Goal: Task Accomplishment & Management: Use online tool/utility

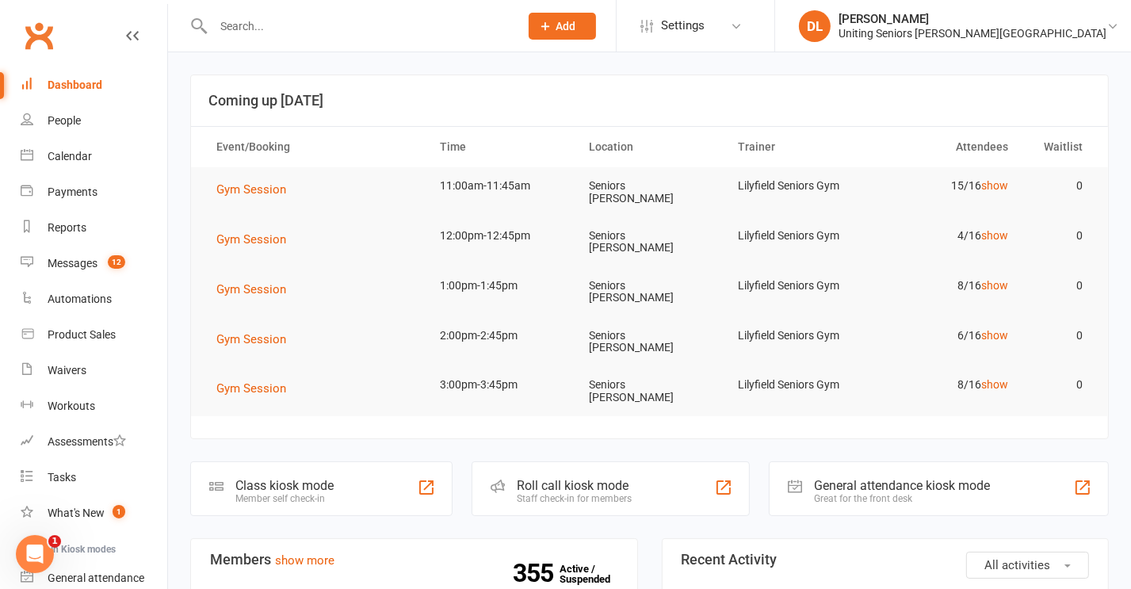
click at [419, 40] on div at bounding box center [349, 26] width 318 height 52
click at [427, 13] on div at bounding box center [349, 26] width 318 height 52
click at [425, 17] on input "text" at bounding box center [359, 26] width 300 height 22
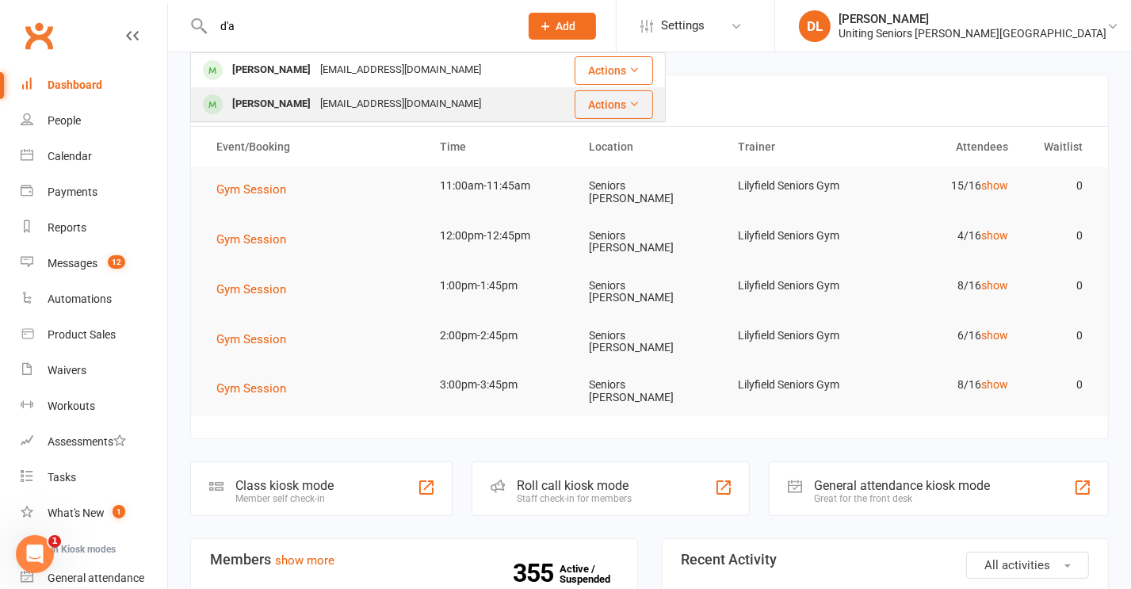
type input "d'a"
click at [415, 92] on div "[PERSON_NAME] [PERSON_NAME][EMAIL_ADDRESS][DOMAIN_NAME]" at bounding box center [373, 104] width 362 height 33
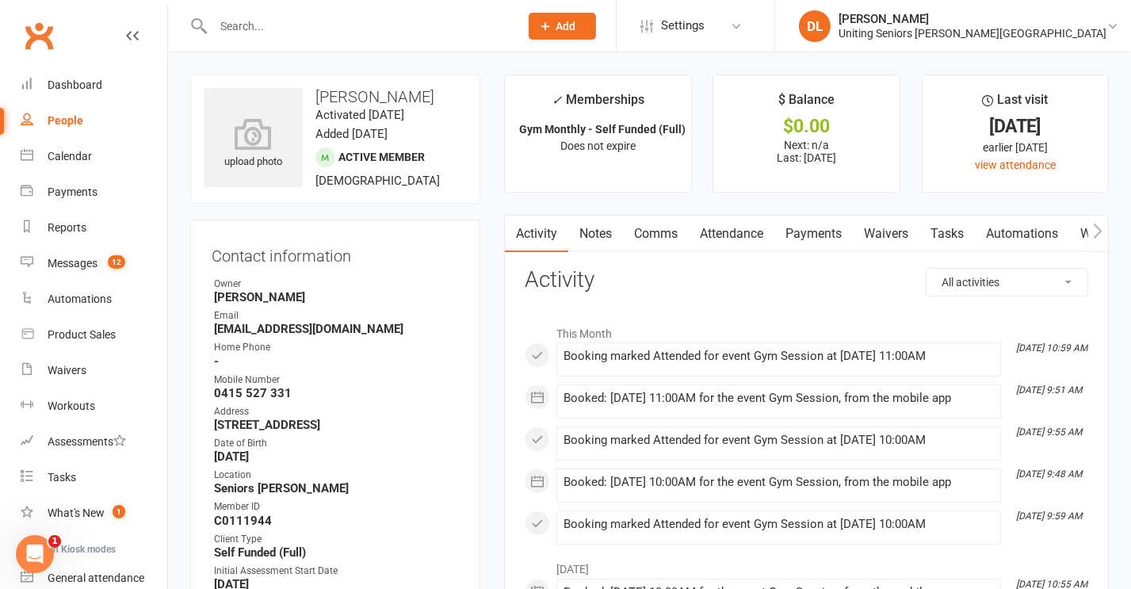
click at [734, 239] on link "Attendance" at bounding box center [732, 234] width 86 height 36
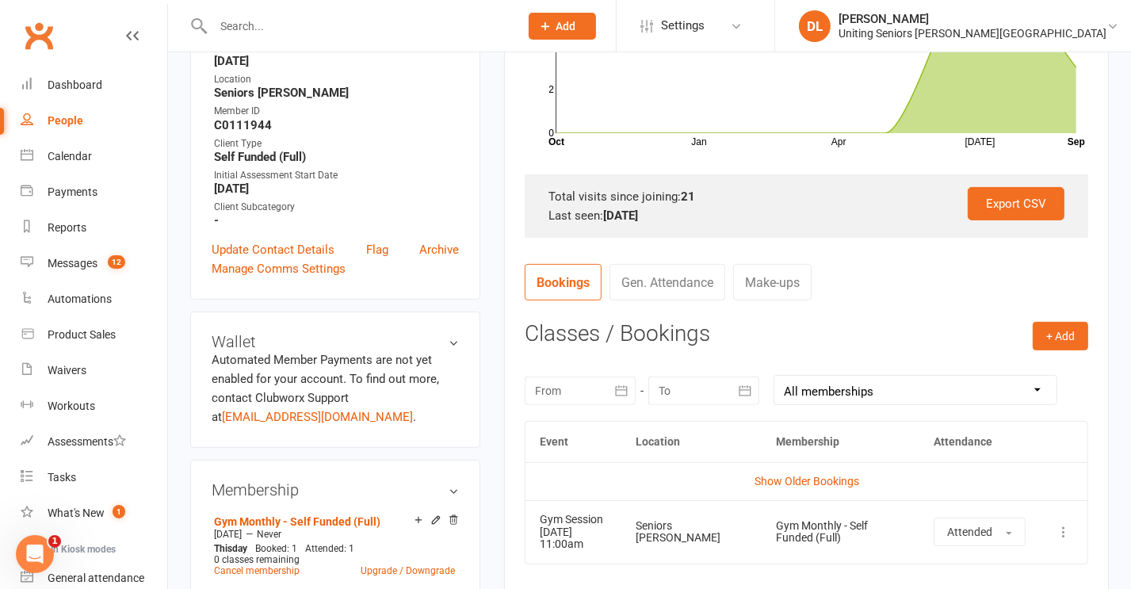
scroll to position [396, 0]
click at [1052, 327] on button "+ Add" at bounding box center [1061, 335] width 56 height 29
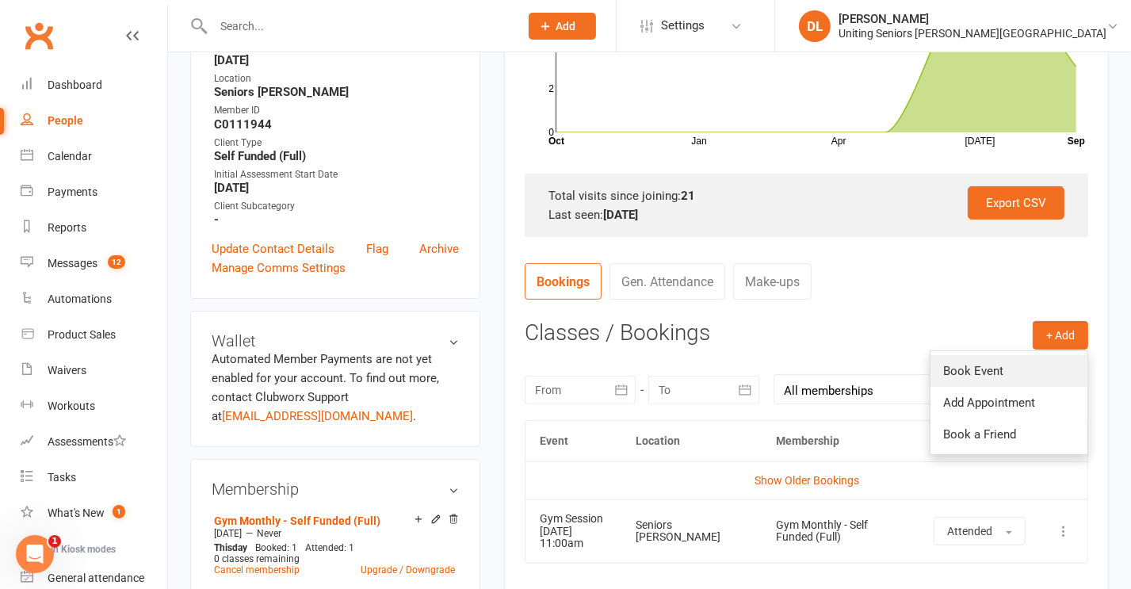
click at [1018, 358] on link "Book Event" at bounding box center [1009, 371] width 157 height 32
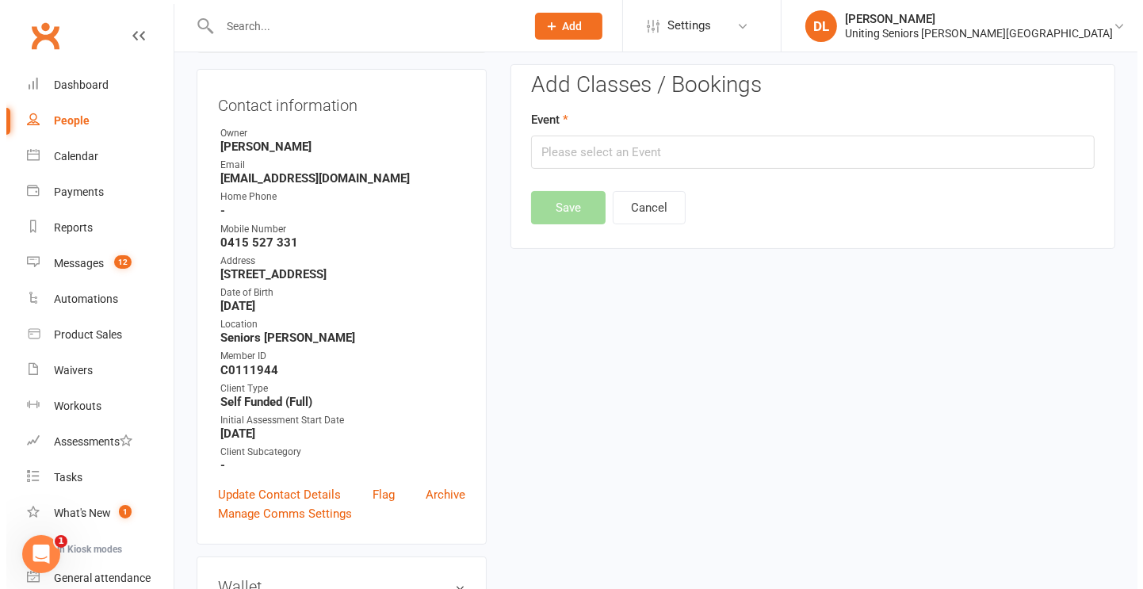
scroll to position [136, 0]
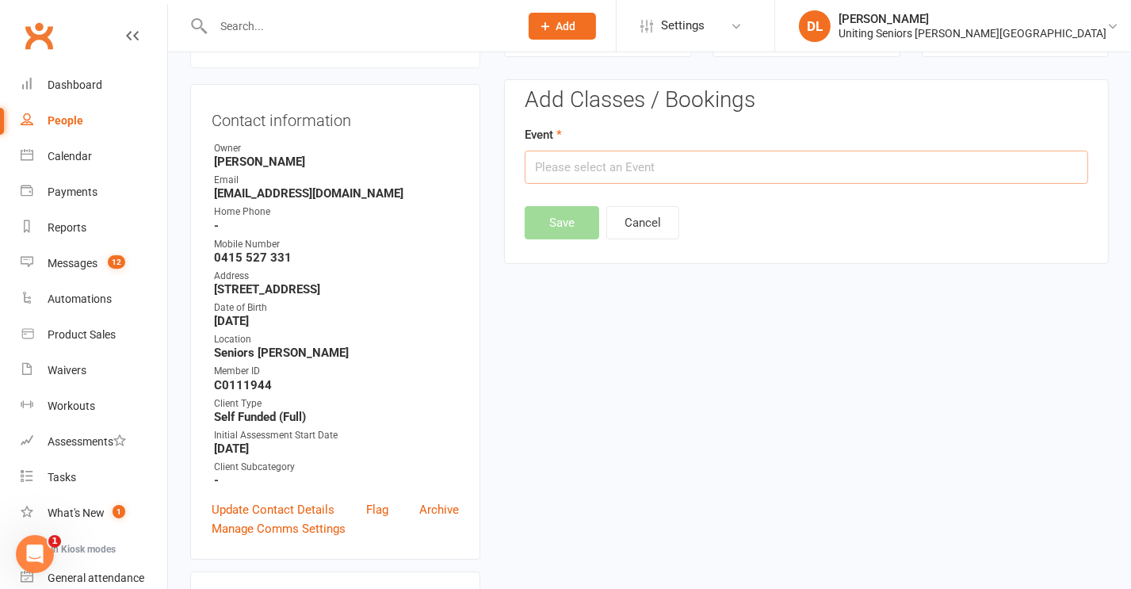
click at [613, 169] on input "text" at bounding box center [807, 167] width 564 height 33
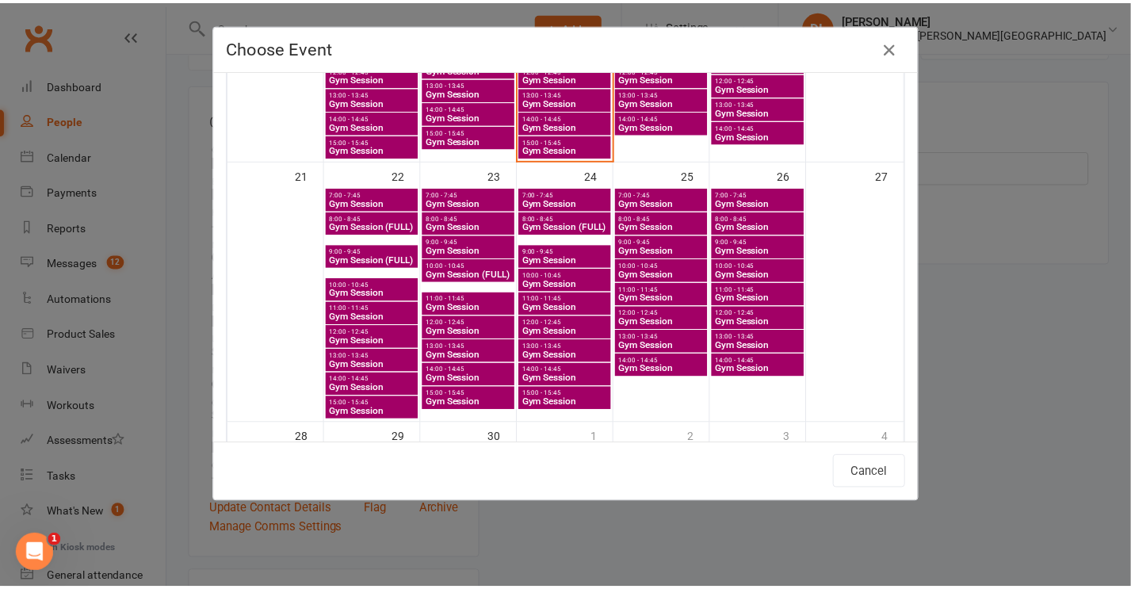
scroll to position [779, 0]
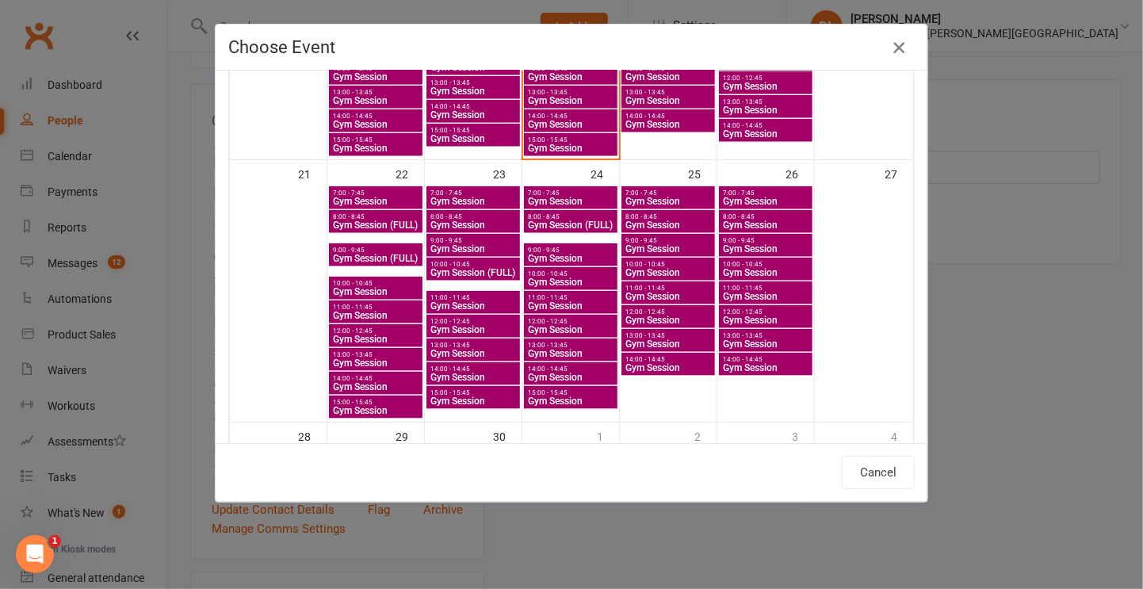
click at [902, 50] on icon "button" at bounding box center [899, 47] width 19 height 19
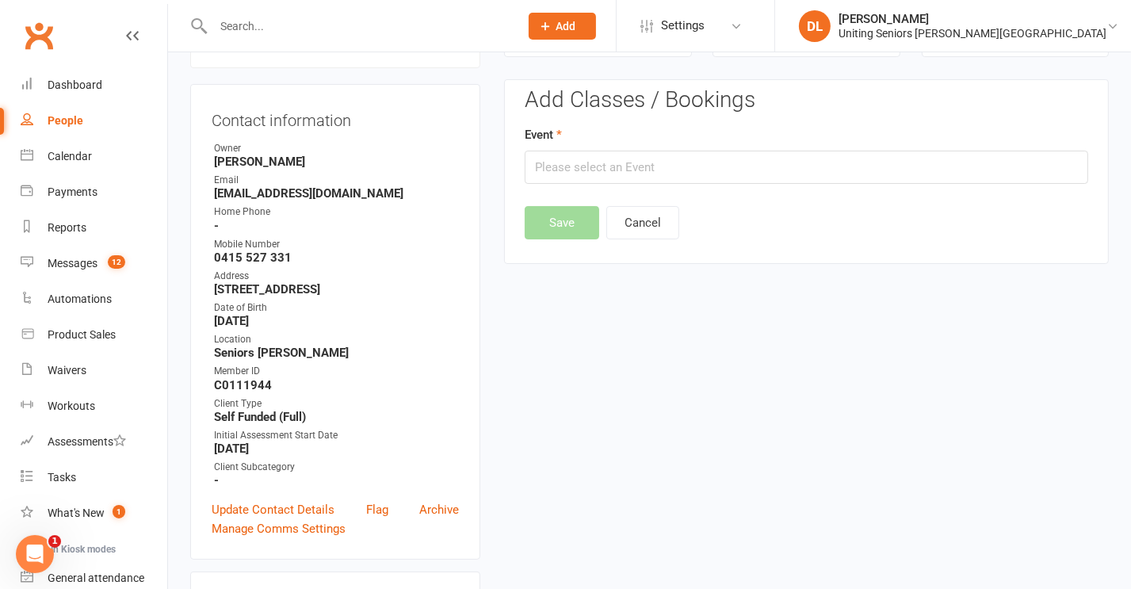
scroll to position [0, 0]
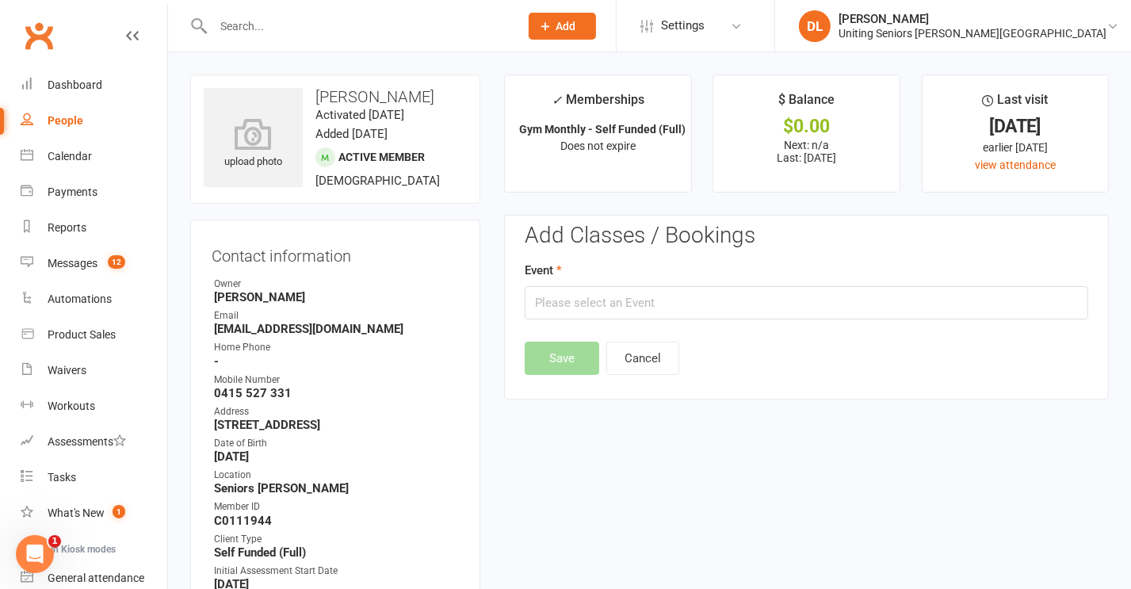
drag, startPoint x: 317, startPoint y: 90, endPoint x: 461, endPoint y: 71, distance: 145.6
copy h3 "[PERSON_NAME]"
